Goal: Task Accomplishment & Management: Manage account settings

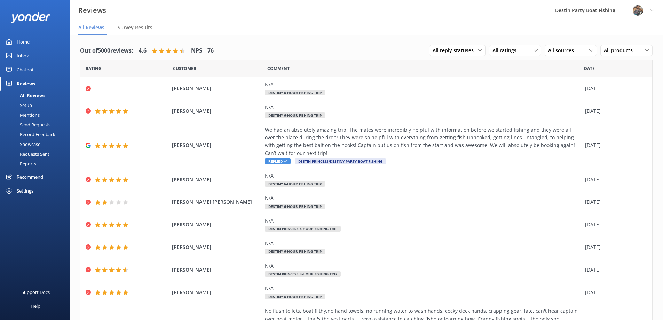
click at [18, 57] on div "Inbox" at bounding box center [23, 56] width 12 height 14
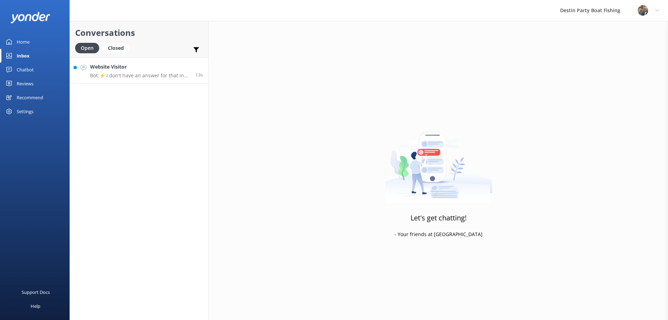
click at [113, 66] on h4 "Website Visitor" at bounding box center [140, 67] width 100 height 8
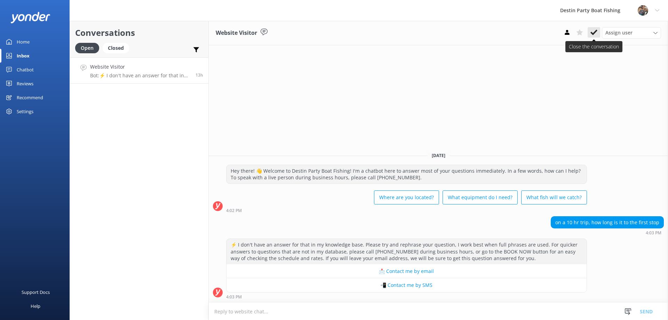
click at [592, 36] on button at bounding box center [594, 32] width 13 height 10
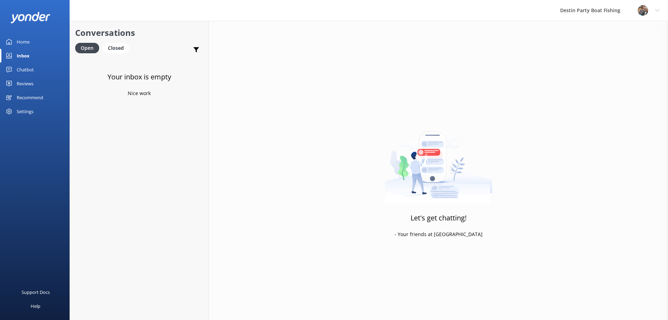
click at [26, 83] on div "Reviews" at bounding box center [25, 84] width 17 height 14
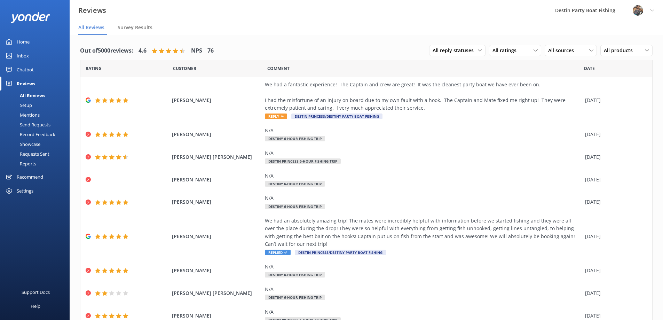
click at [646, 15] on div at bounding box center [640, 10] width 15 height 10
click at [628, 45] on link "Logout" at bounding box center [629, 46] width 70 height 17
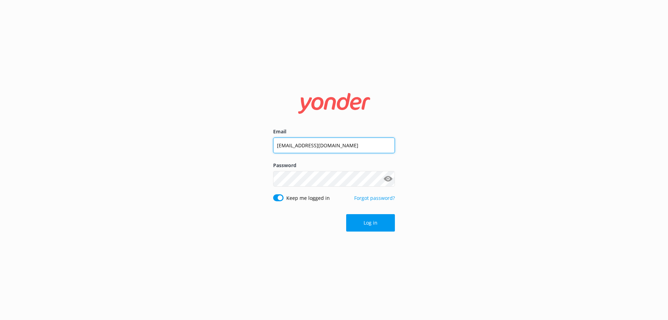
drag, startPoint x: 357, startPoint y: 139, endPoint x: 359, endPoint y: 144, distance: 5.0
click at [357, 139] on input "[EMAIL_ADDRESS][DOMAIN_NAME]" at bounding box center [334, 146] width 122 height 16
drag, startPoint x: 360, startPoint y: 145, endPoint x: 168, endPoint y: 146, distance: 191.5
click at [168, 146] on div "Email [EMAIL_ADDRESS][DOMAIN_NAME] Password Show password Keep me logged in For…" at bounding box center [334, 160] width 668 height 320
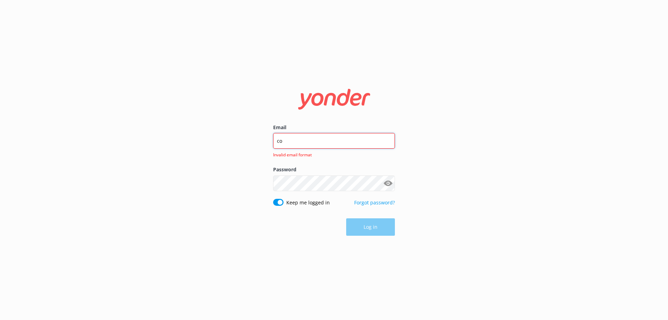
type input "[EMAIL_ADDRESS][DOMAIN_NAME]"
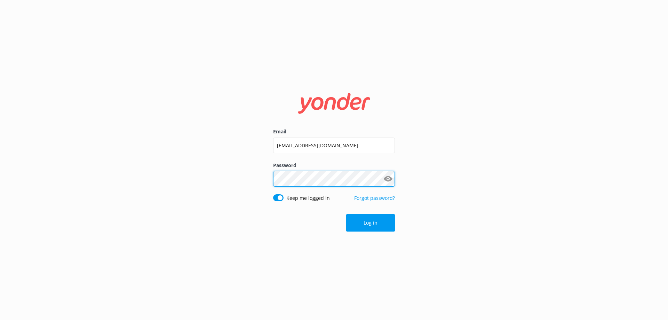
click at [221, 181] on div "Email [EMAIL_ADDRESS][DOMAIN_NAME] Password Show password Keep me logged in For…" at bounding box center [334, 160] width 668 height 320
click button "Log in" at bounding box center [370, 222] width 49 height 17
